Goal: Task Accomplishment & Management: Manage account settings

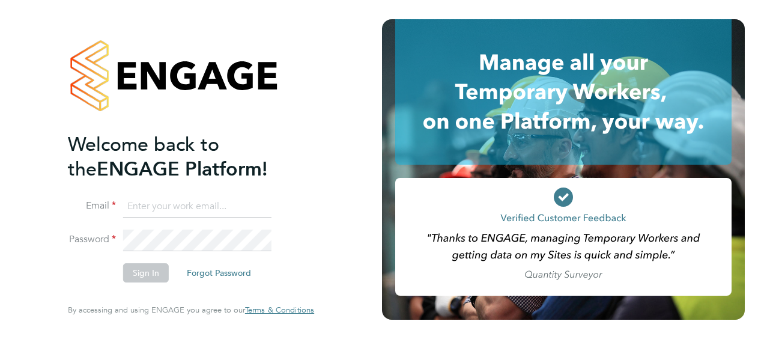
click at [219, 207] on input at bounding box center [197, 207] width 148 height 22
type input "paul.cronin@vistry.co.uk"
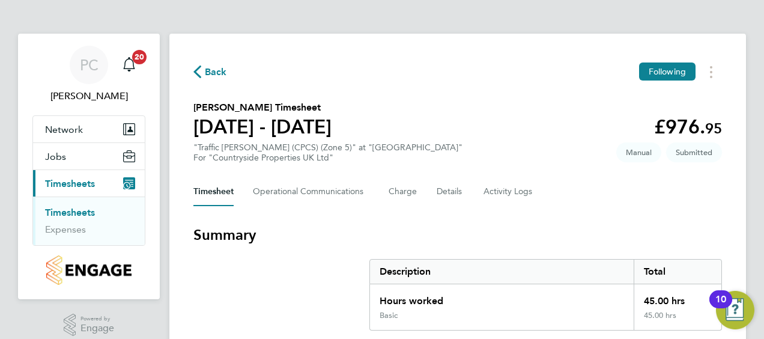
click at [74, 213] on link "Timesheets" at bounding box center [70, 212] width 50 height 11
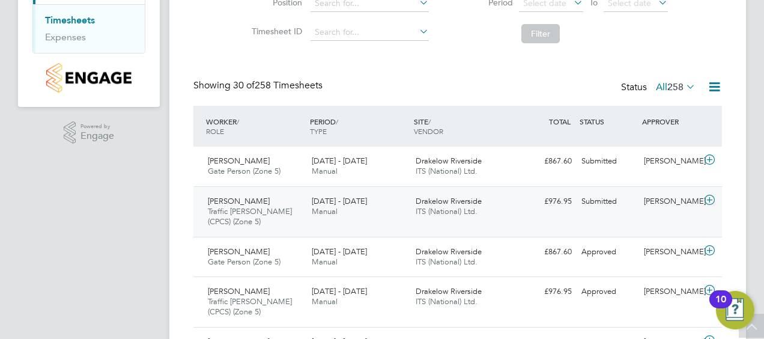
click at [706, 199] on icon at bounding box center [709, 200] width 15 height 10
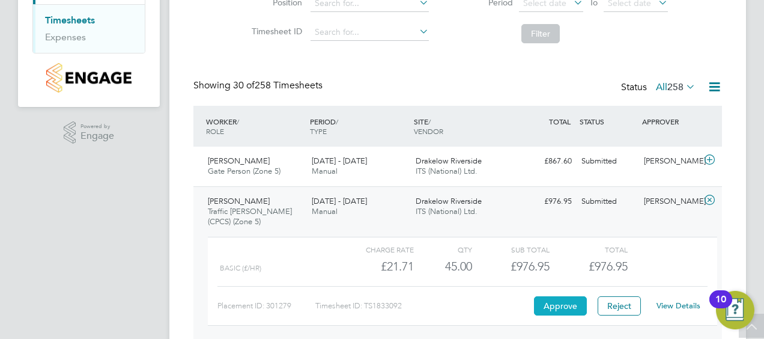
click at [559, 296] on button "Approve" at bounding box center [560, 305] width 53 height 19
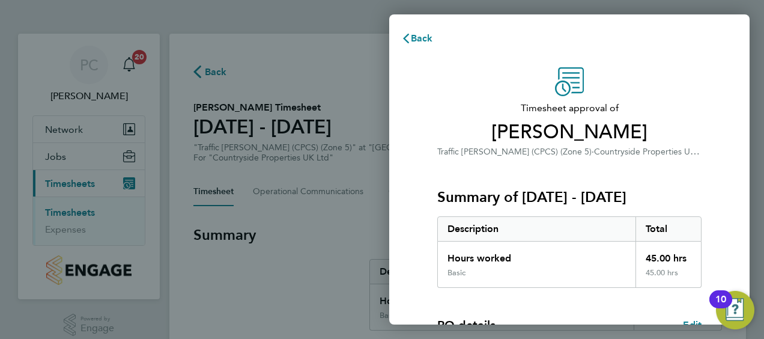
click at [624, 171] on div "Summary of [DATE] - [DATE] Description Total Hours worked 45.00 hrs Basic 45.00…" at bounding box center [569, 223] width 264 height 129
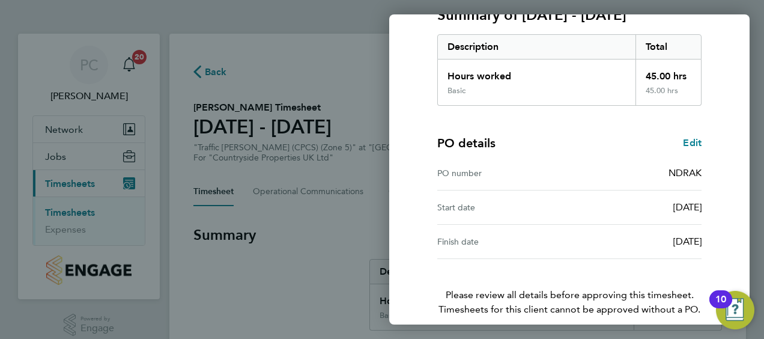
scroll to position [235, 0]
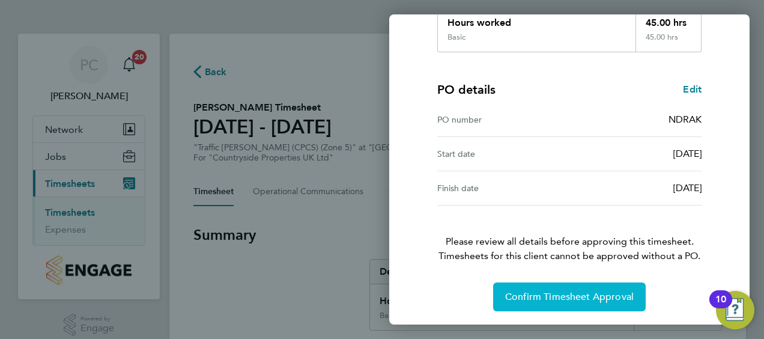
click at [568, 304] on button "Confirm Timesheet Approval" at bounding box center [569, 296] width 153 height 29
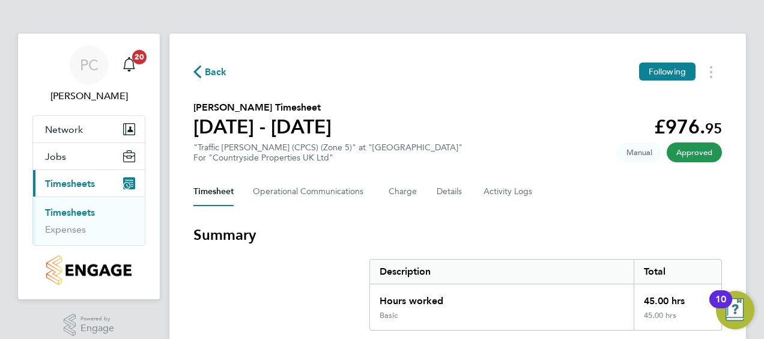
click at [76, 211] on link "Timesheets" at bounding box center [70, 212] width 50 height 11
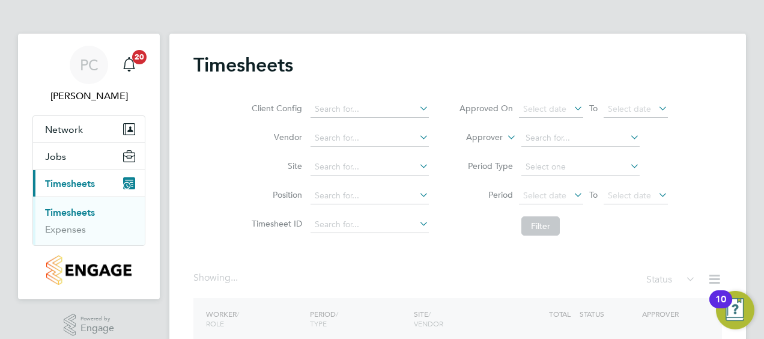
click at [487, 78] on div "Timesheets" at bounding box center [457, 71] width 529 height 36
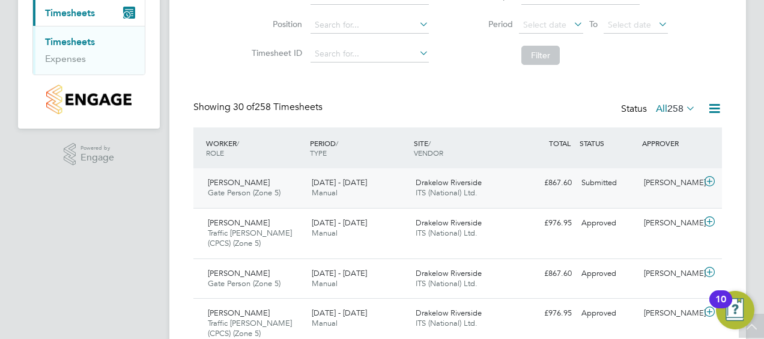
click at [711, 182] on icon at bounding box center [709, 182] width 15 height 10
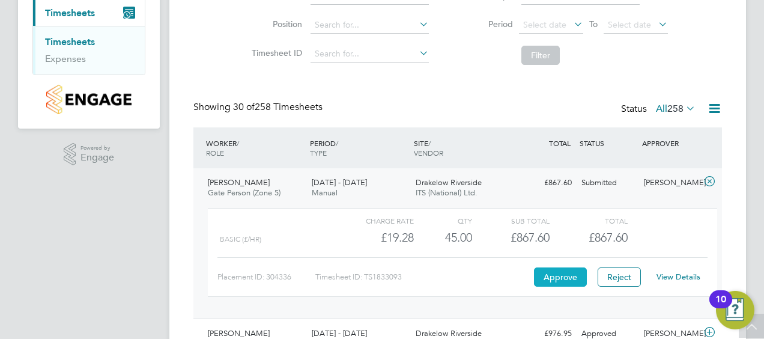
click at [562, 268] on button "Approve" at bounding box center [560, 276] width 53 height 19
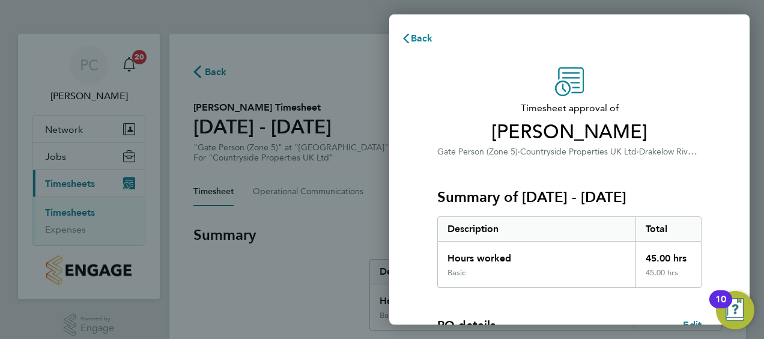
click at [572, 152] on span "Countryside Properties UK Ltd" at bounding box center [578, 152] width 117 height 10
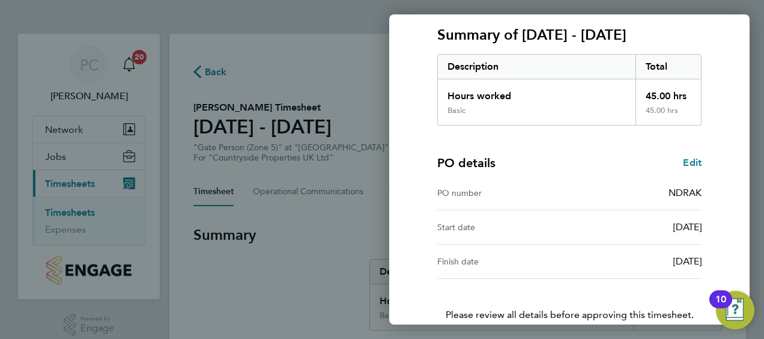
scroll to position [235, 0]
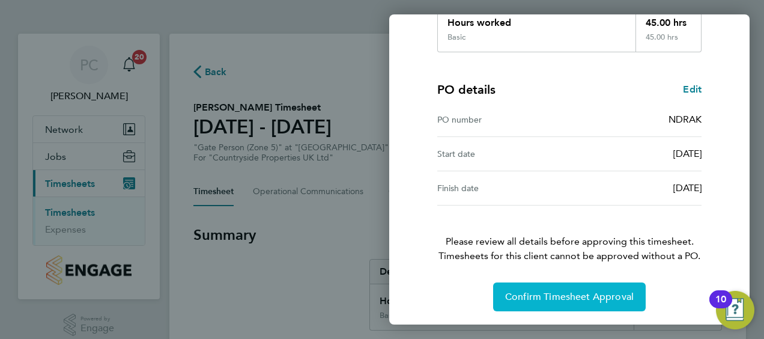
click at [524, 305] on button "Confirm Timesheet Approval" at bounding box center [569, 296] width 153 height 29
